Goal: Task Accomplishment & Management: Manage account settings

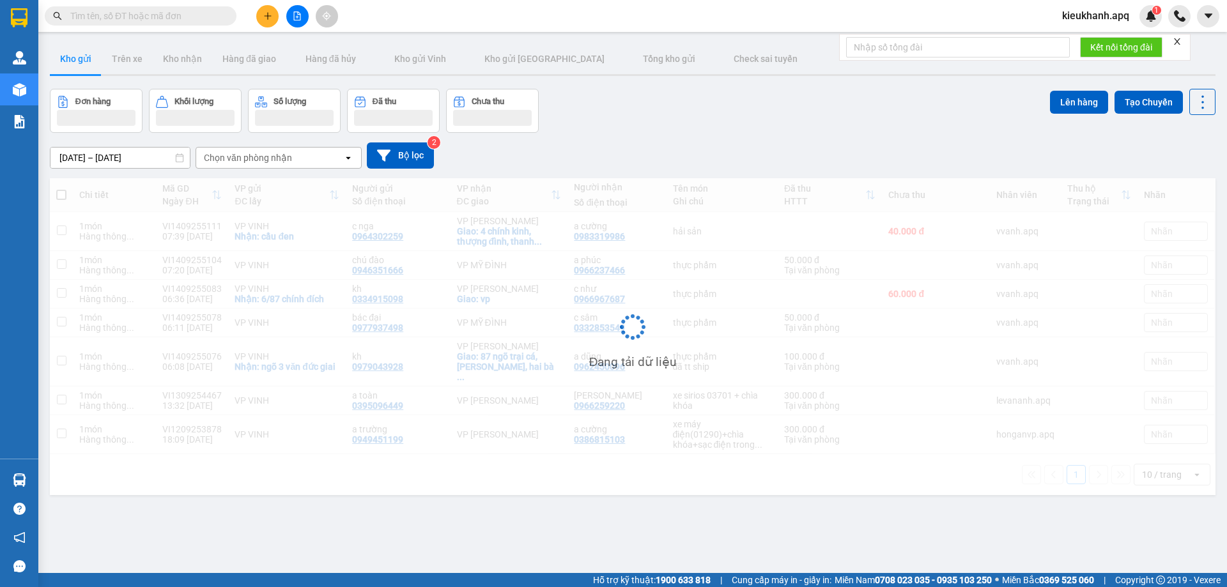
click at [166, 19] on input "text" at bounding box center [145, 16] width 151 height 14
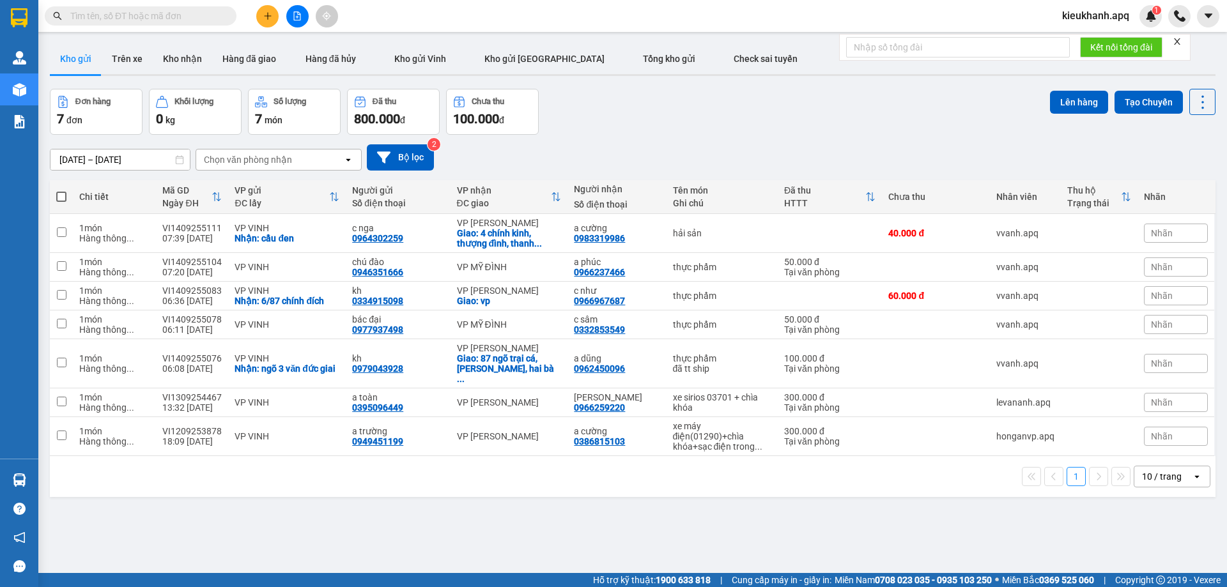
paste input "0973478966"
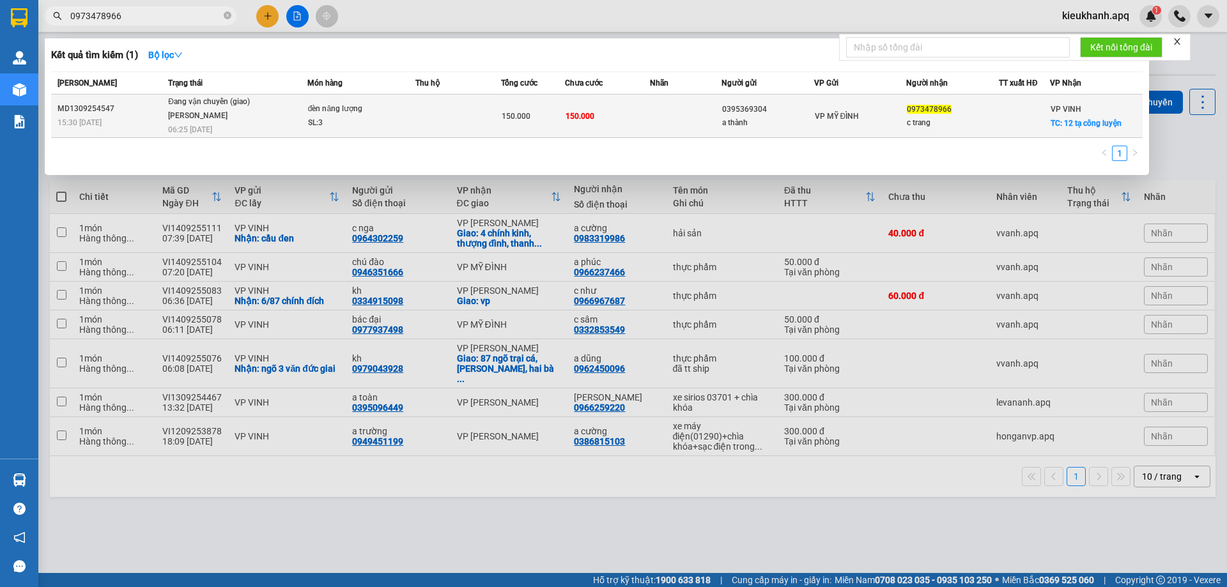
type input "0973478966"
click at [268, 107] on span "Đang vận chuyển (giao) [PERSON_NAME] 06:25 [DATE]" at bounding box center [237, 114] width 139 height 39
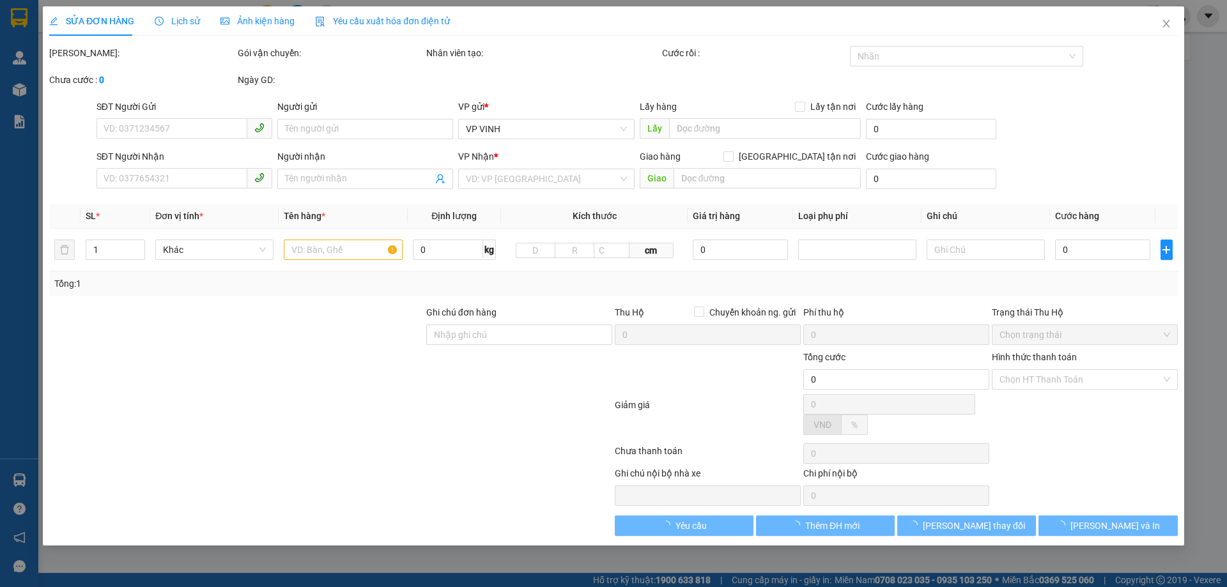
type input "0395369304"
type input "a thành"
type input "0973478966"
type input "c trang"
checkbox input "true"
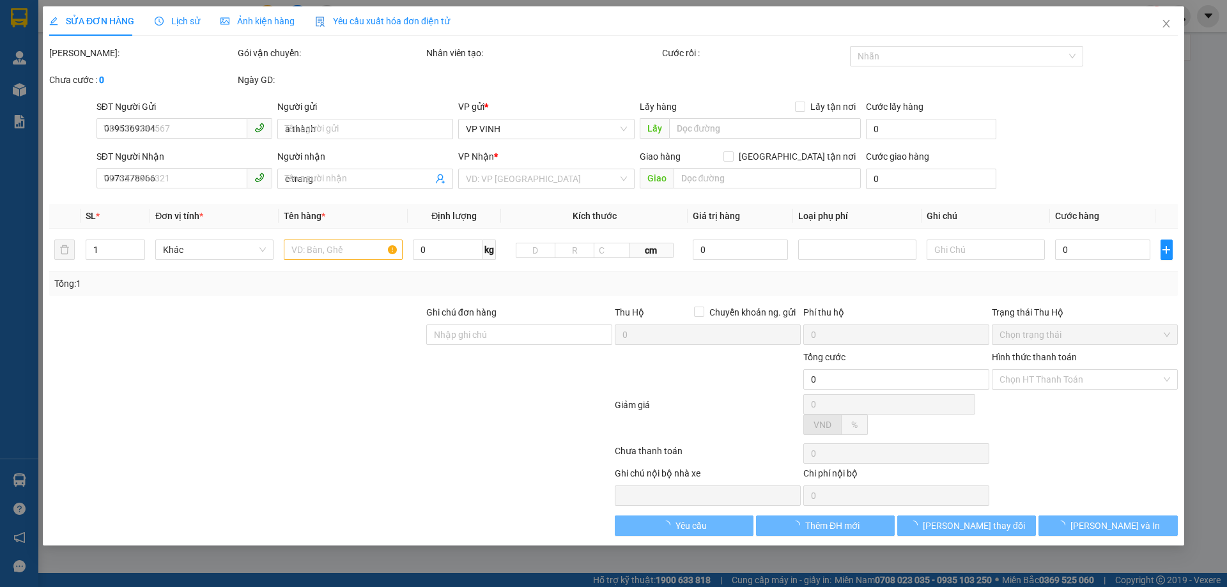
type input "12 tạ công luyện"
type input "150.000"
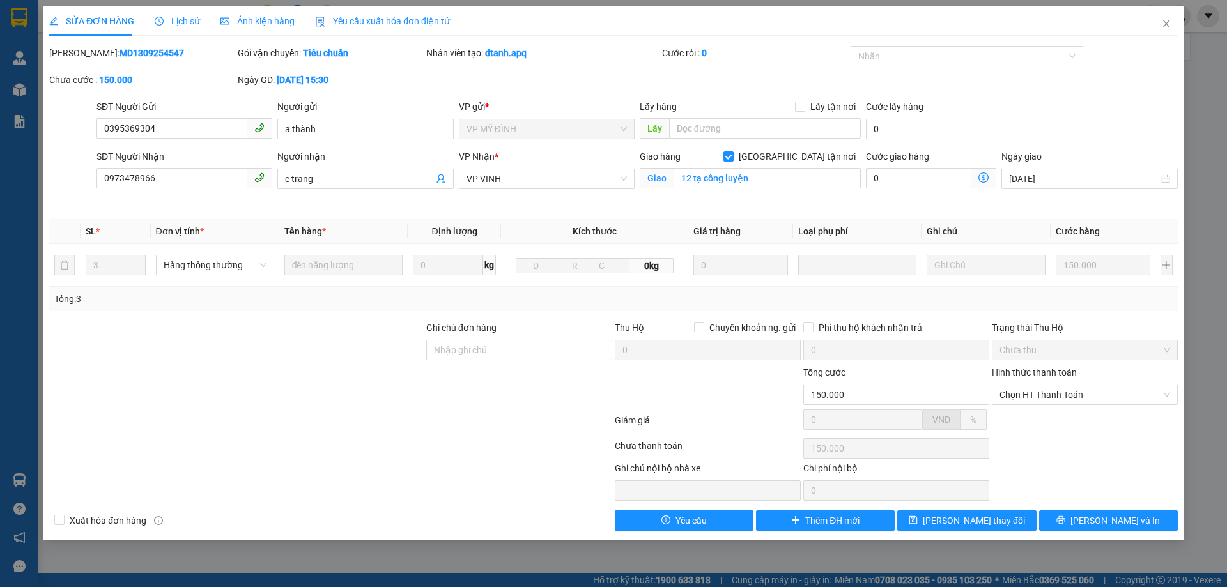
click at [180, 24] on span "Lịch sử" at bounding box center [177, 21] width 45 height 10
